Goal: Check status: Check status

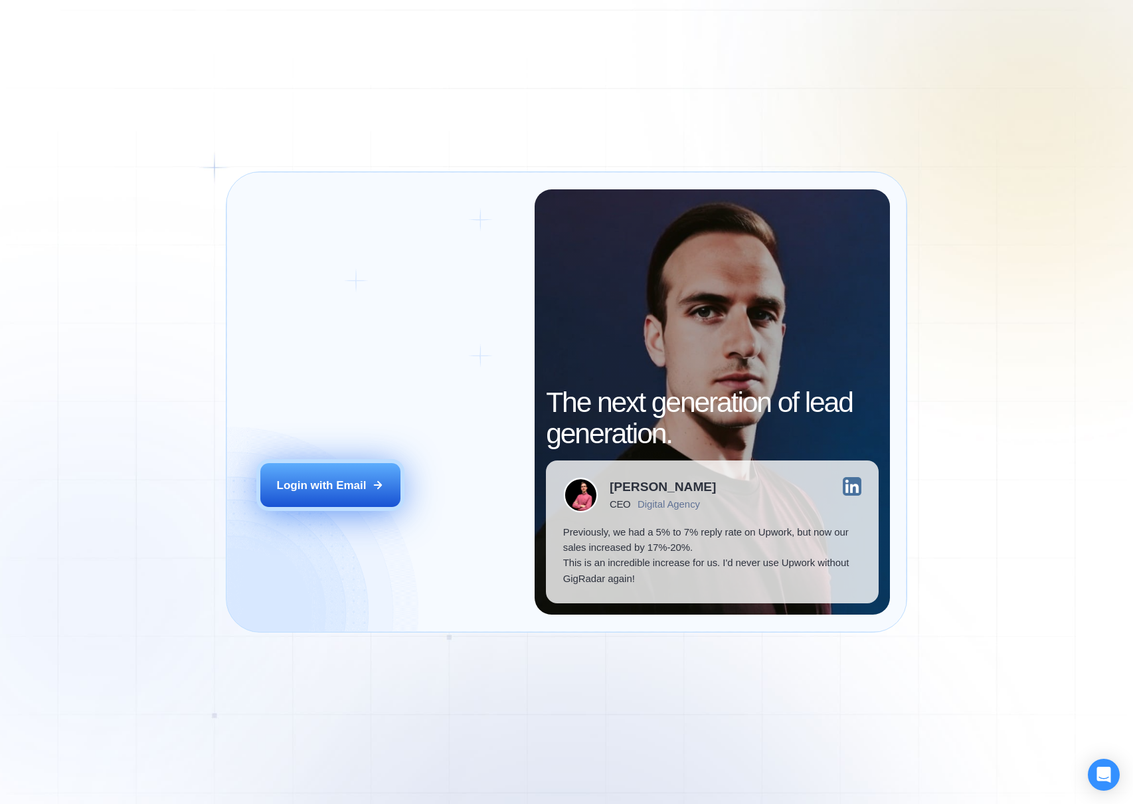
click at [308, 493] on button "Login with Email" at bounding box center [330, 485] width 140 height 44
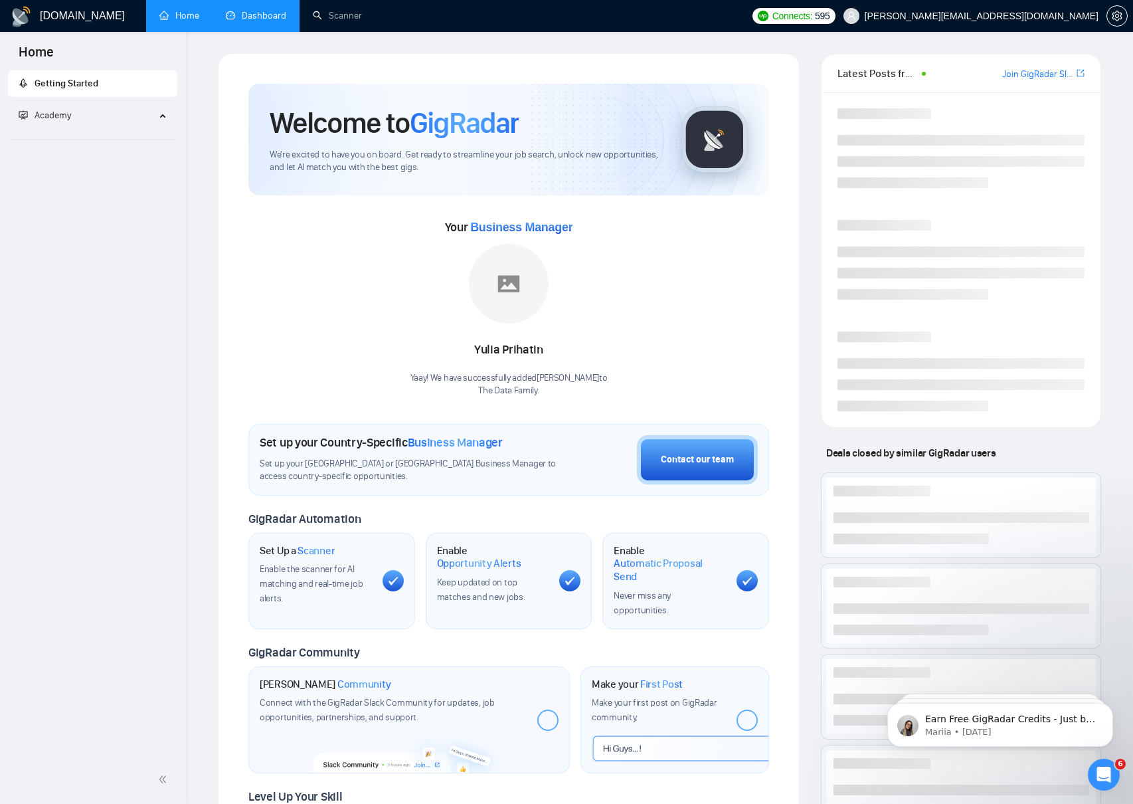
click at [257, 21] on link "Dashboard" at bounding box center [256, 15] width 60 height 11
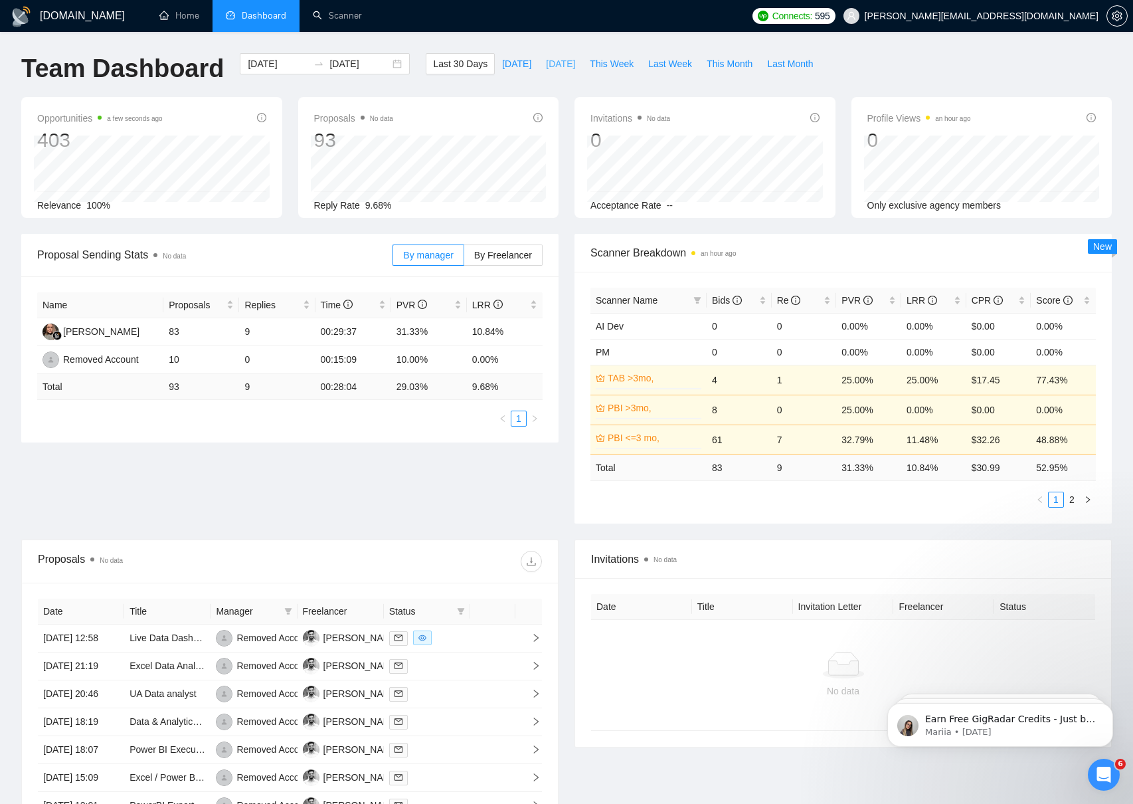
click at [561, 63] on span "Yesterday" at bounding box center [560, 63] width 29 height 15
type input "2025-08-17"
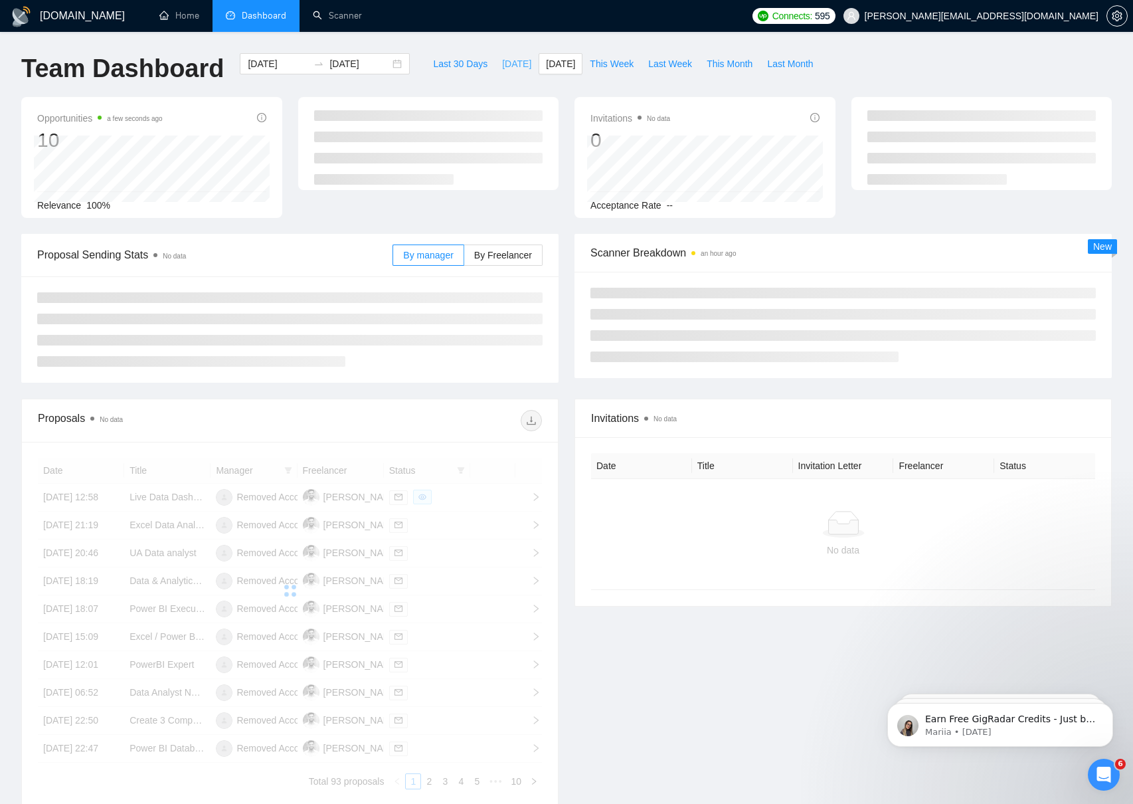
click at [510, 63] on span "Today" at bounding box center [516, 63] width 29 height 15
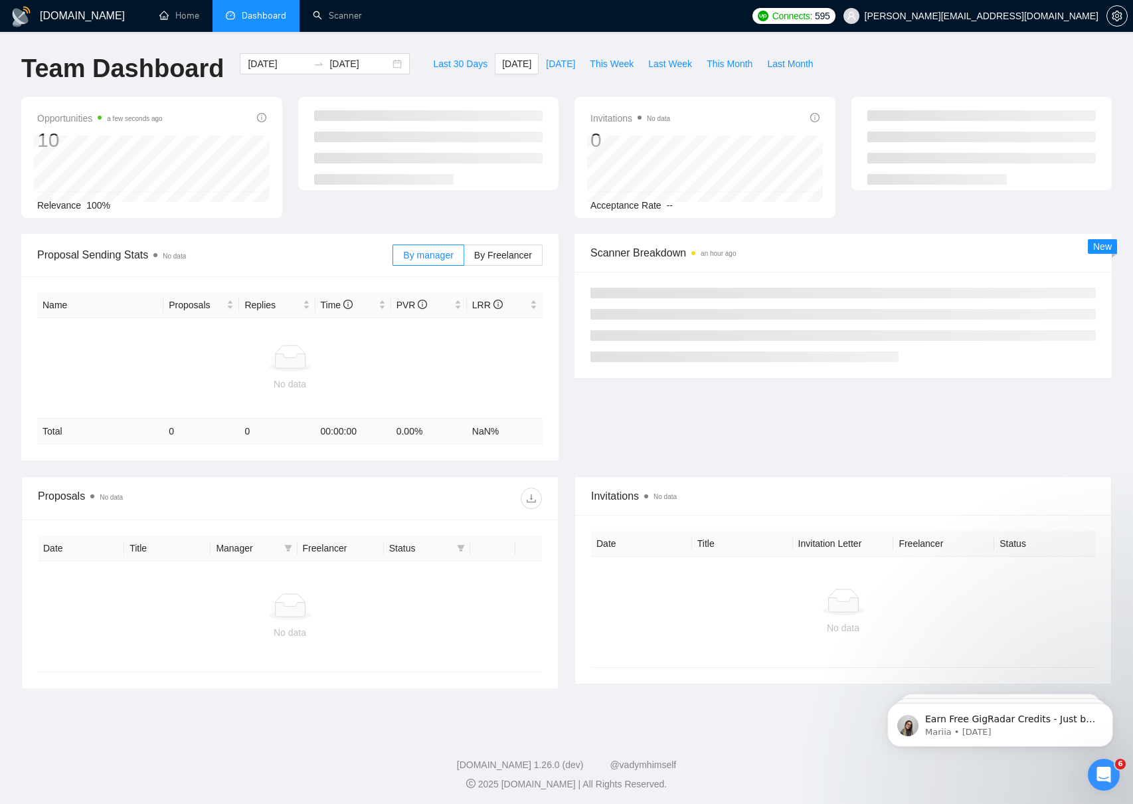
type input "2025-08-18"
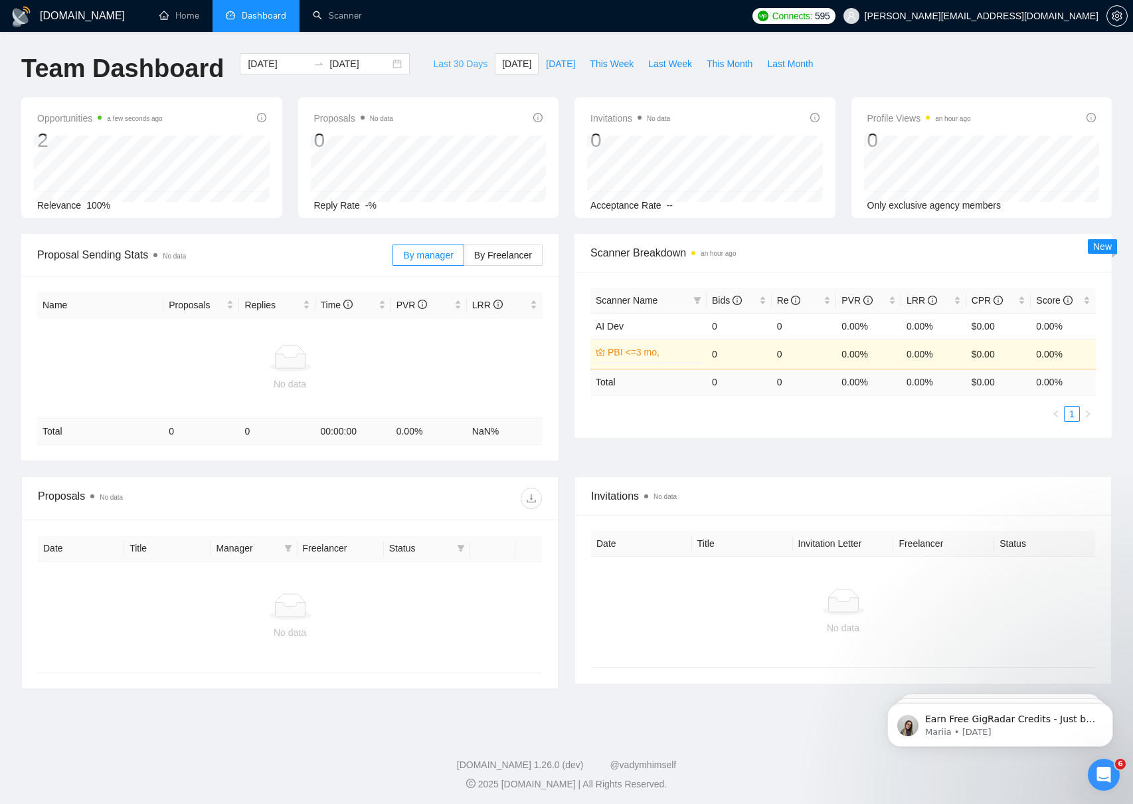
click at [433, 68] on span "Last 30 Days" at bounding box center [460, 63] width 54 height 15
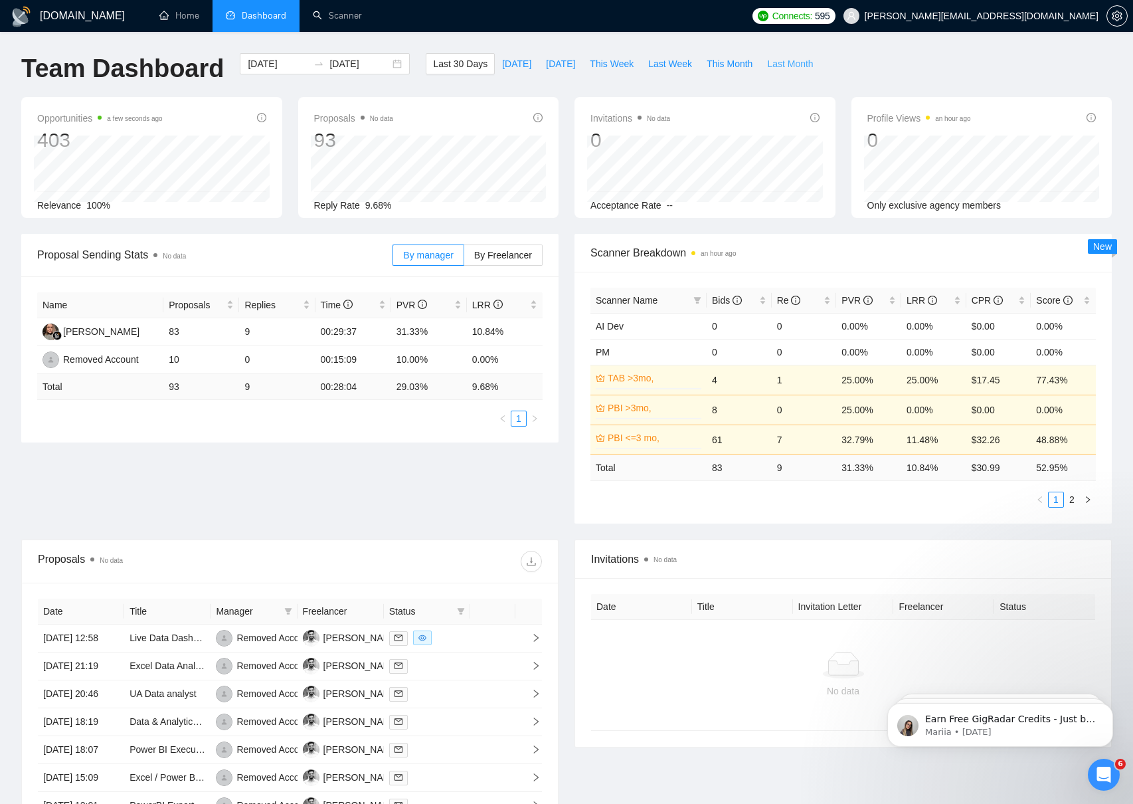
click at [792, 56] on span "Last Month" at bounding box center [790, 63] width 46 height 15
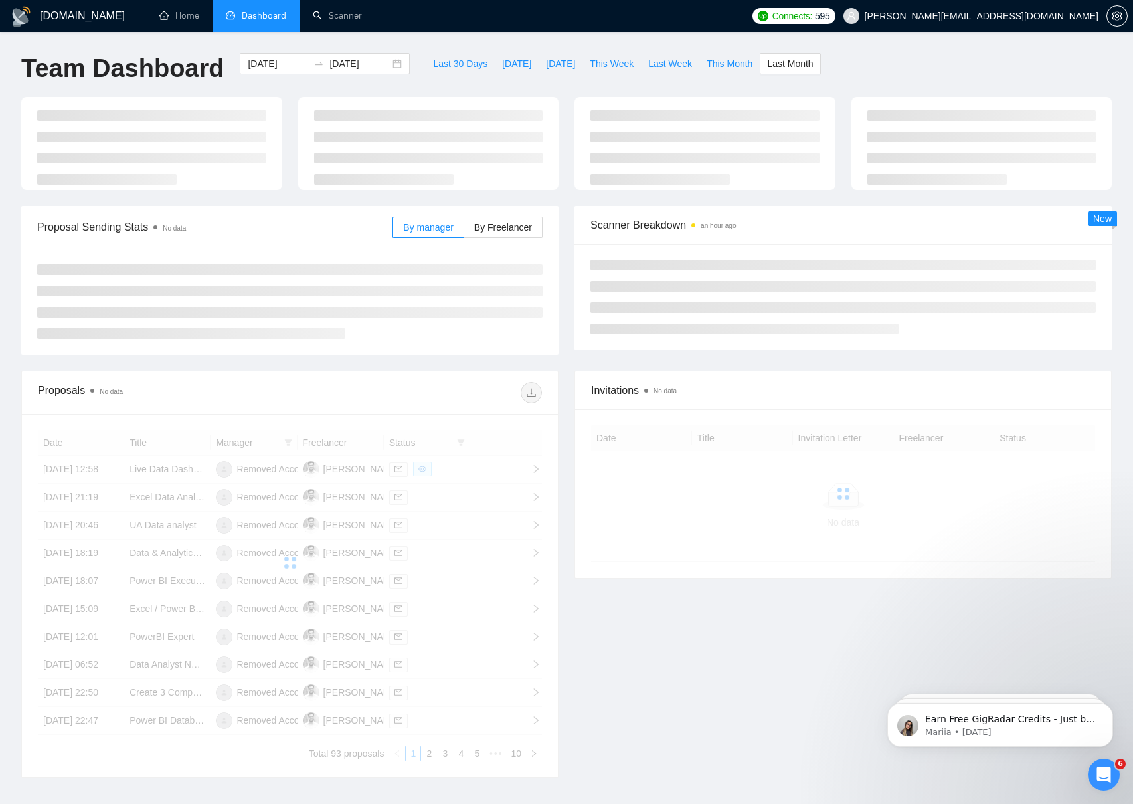
type input "2025-07-01"
type input "2025-07-31"
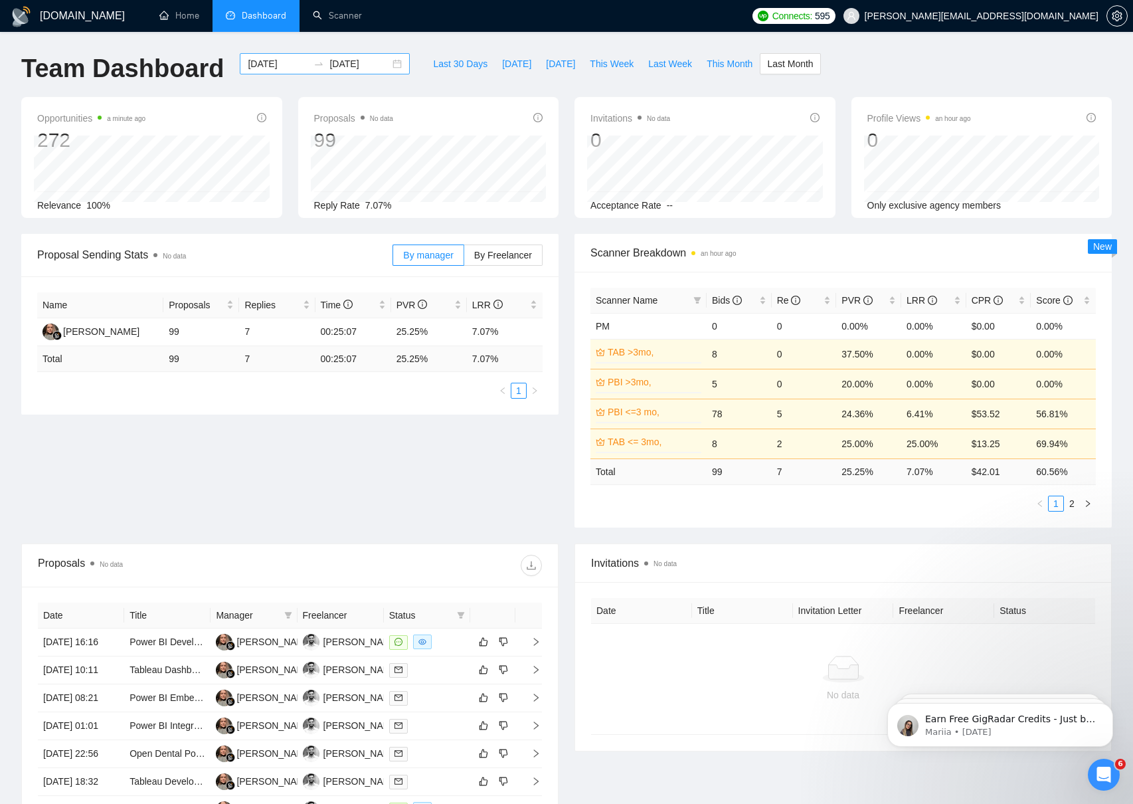
click at [293, 64] on input "2025-07-01" at bounding box center [278, 63] width 60 height 15
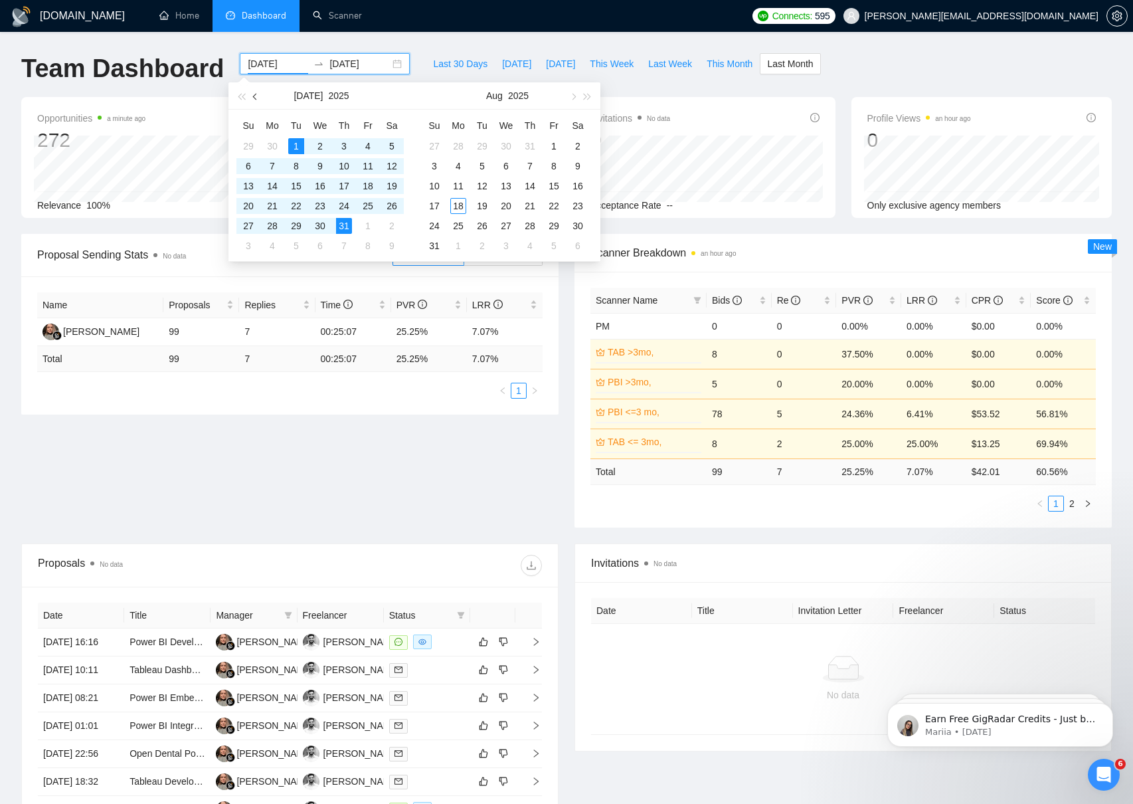
click at [253, 96] on span "button" at bounding box center [256, 96] width 7 height 7
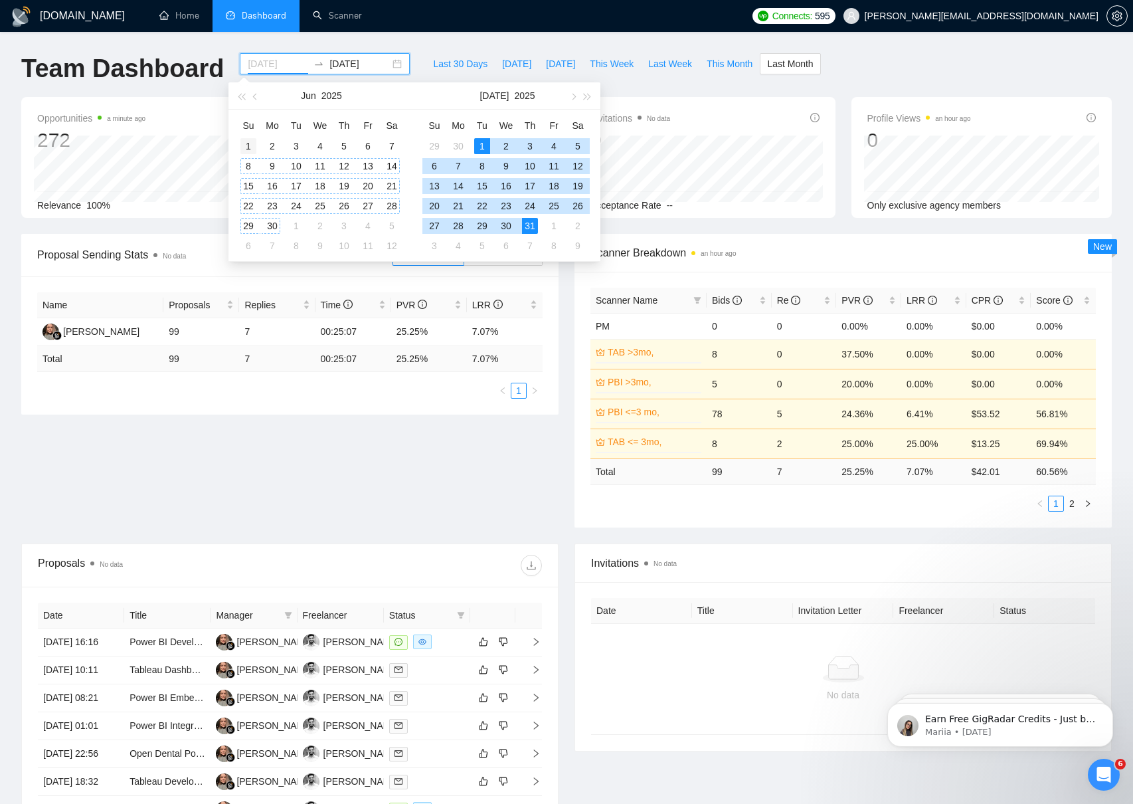
type input "2025-06-01"
click at [249, 145] on div "1" at bounding box center [248, 146] width 16 height 16
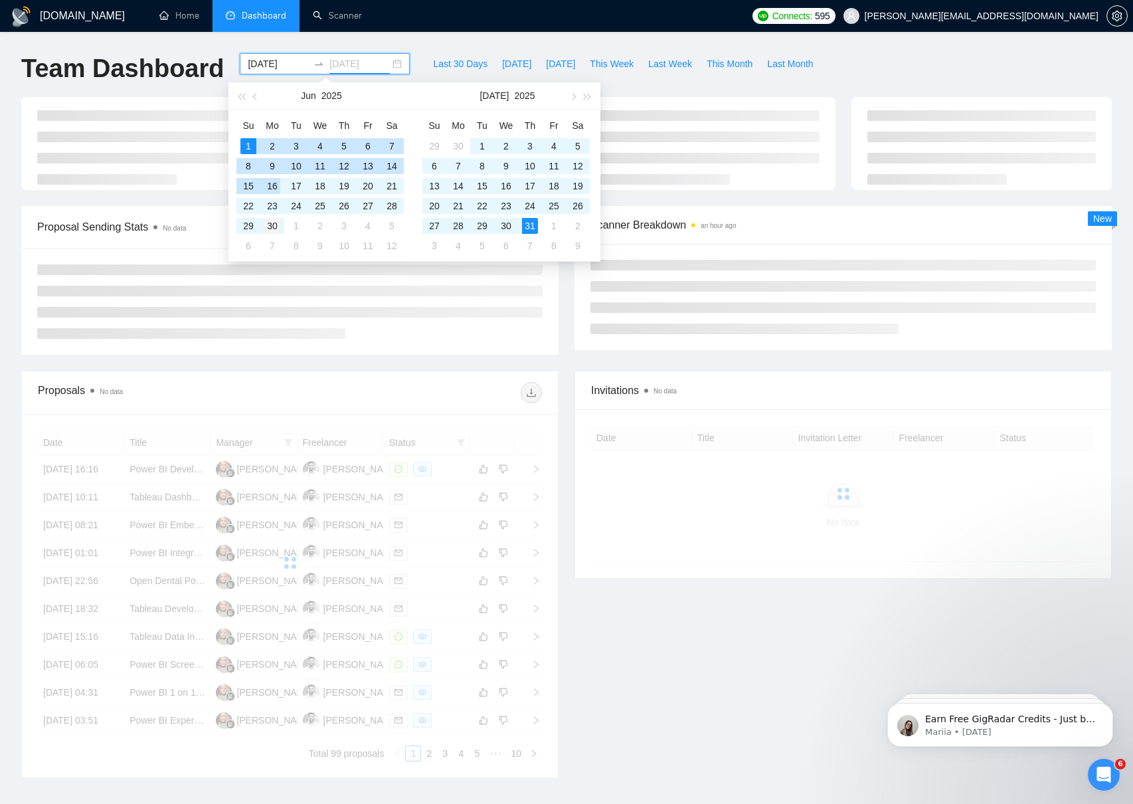
type input "2025-06-30"
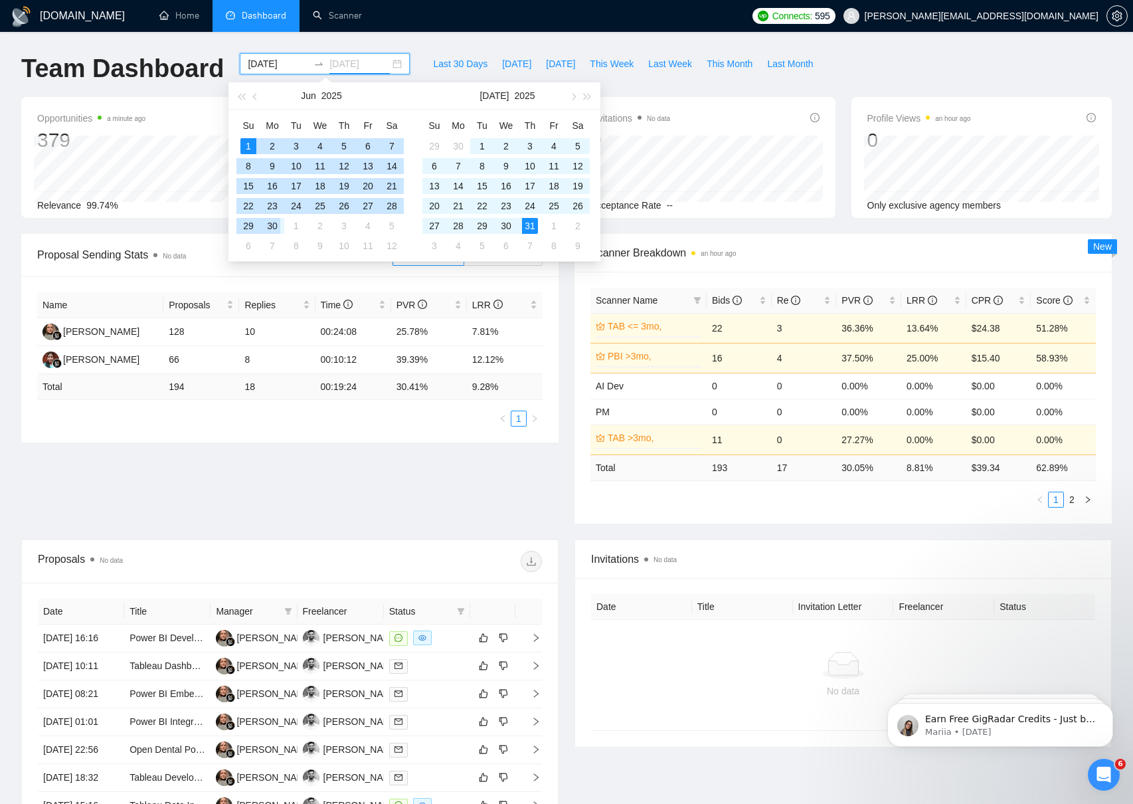
click at [282, 227] on td "30" at bounding box center [272, 226] width 24 height 20
